Goal: Task Accomplishment & Management: Use online tool/utility

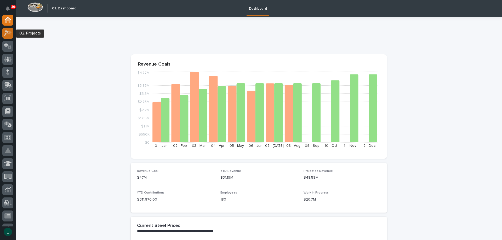
click at [9, 32] on icon at bounding box center [8, 33] width 8 height 6
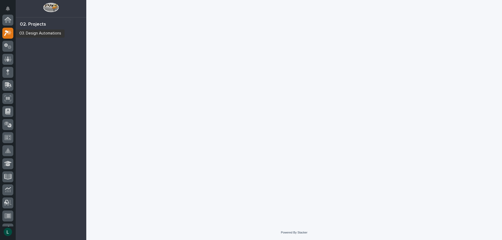
scroll to position [13, 0]
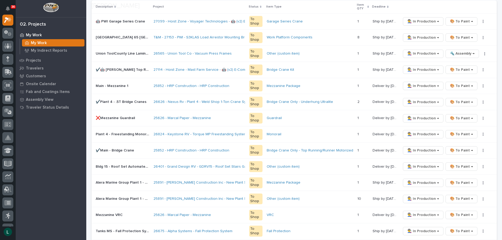
scroll to position [287, 0]
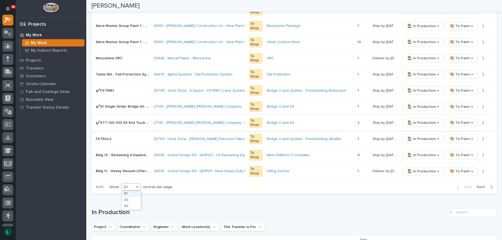
click at [130, 186] on div "20" at bounding box center [127, 186] width 13 height 5
click at [132, 205] on div "30" at bounding box center [131, 207] width 19 height 6
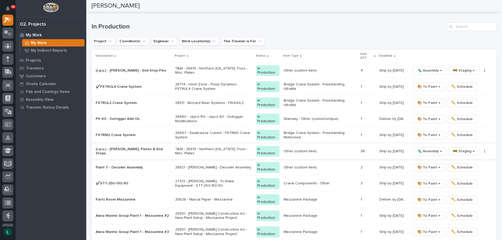
scroll to position [601, 0]
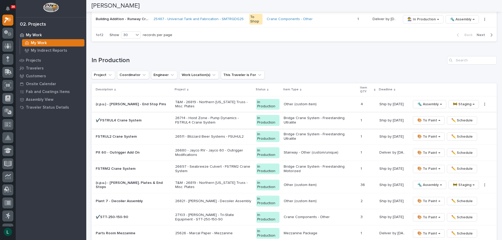
click at [424, 120] on span "🎨 To Paint →" at bounding box center [428, 120] width 23 height 6
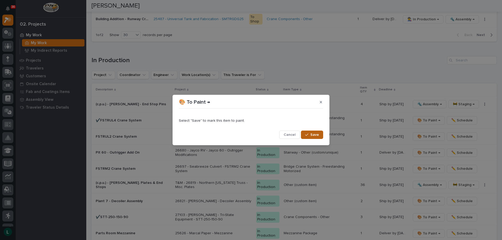
click at [313, 134] on span "Save" at bounding box center [314, 134] width 9 height 5
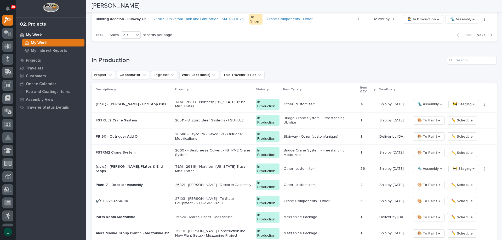
scroll to position [593, 0]
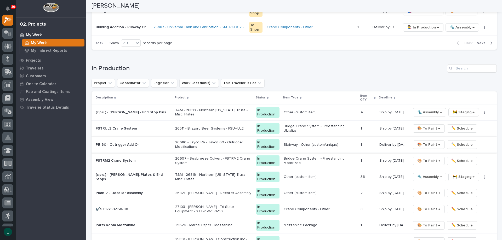
click at [428, 143] on span "🎨 To Paint →" at bounding box center [428, 145] width 23 height 6
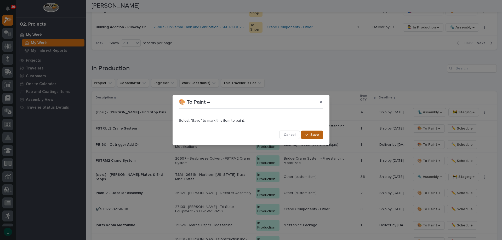
click at [319, 135] on button "Save" at bounding box center [312, 135] width 22 height 8
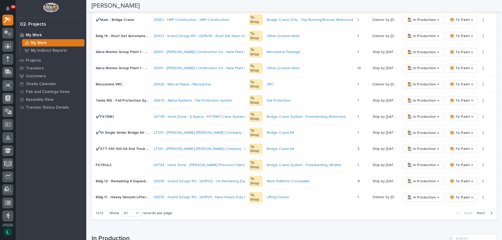
scroll to position [314, 0]
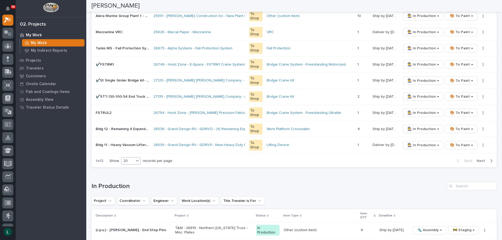
click at [132, 160] on div "20" at bounding box center [127, 160] width 13 height 5
click at [130, 180] on div "30" at bounding box center [131, 180] width 19 height 6
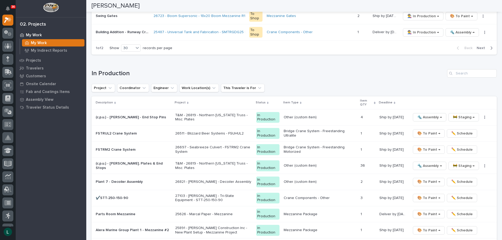
scroll to position [653, 0]
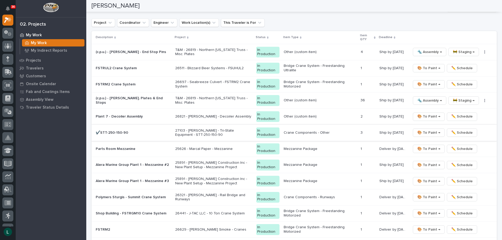
click at [425, 131] on span "🎨 To Paint →" at bounding box center [428, 133] width 23 height 6
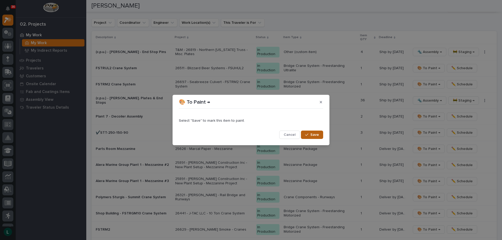
click at [315, 132] on button "Save" at bounding box center [312, 135] width 22 height 8
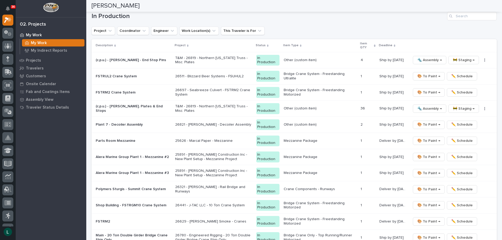
scroll to position [638, 0]
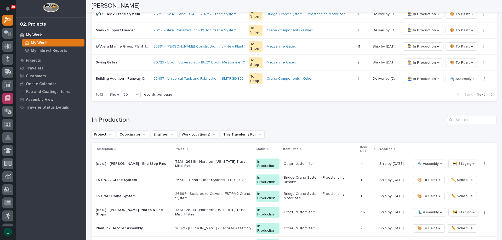
scroll to position [534, 0]
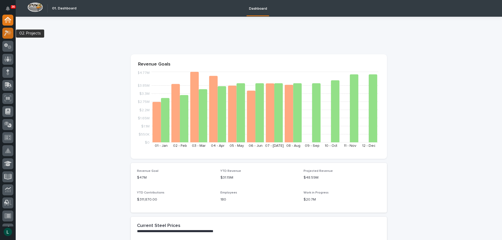
click at [8, 31] on icon at bounding box center [8, 33] width 8 height 6
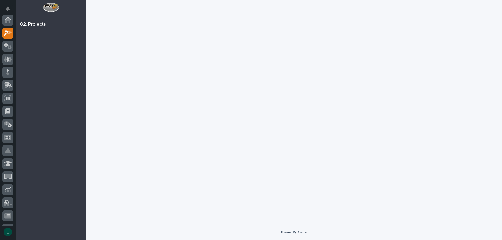
scroll to position [13, 0]
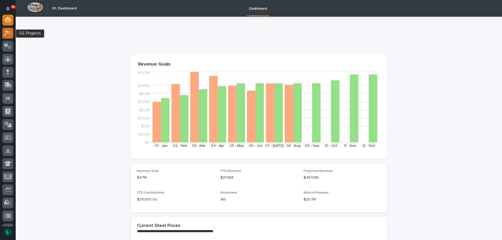
click at [10, 32] on icon at bounding box center [9, 32] width 4 height 5
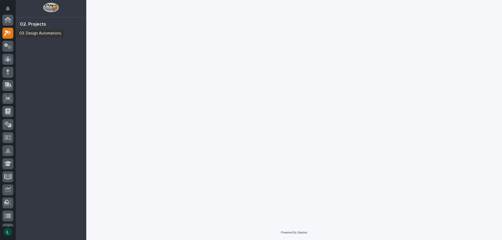
scroll to position [13, 0]
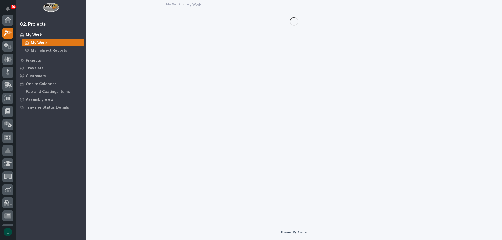
scroll to position [13, 0]
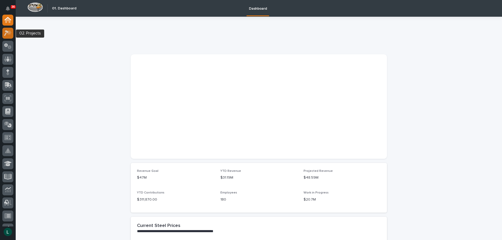
click at [5, 33] on icon at bounding box center [6, 33] width 5 height 6
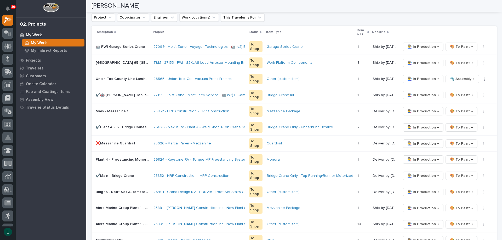
scroll to position [78, 0]
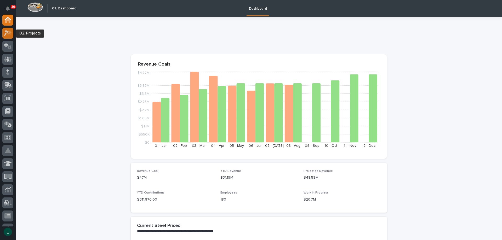
click at [9, 30] on icon at bounding box center [8, 33] width 8 height 6
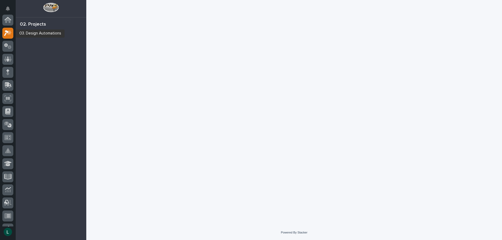
scroll to position [13, 0]
